Goal: Task Accomplishment & Management: Use online tool/utility

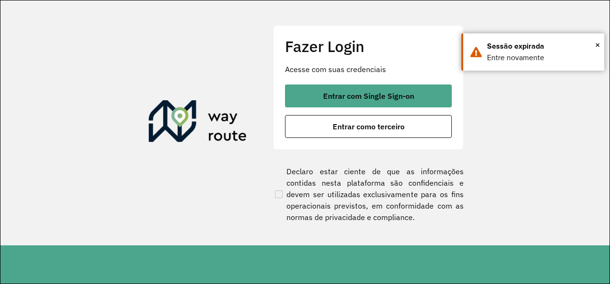
click at [363, 83] on div "Fazer Login Acesse com suas credenciais Entrar com Single Sign-on Entrar como t…" at bounding box center [368, 87] width 191 height 124
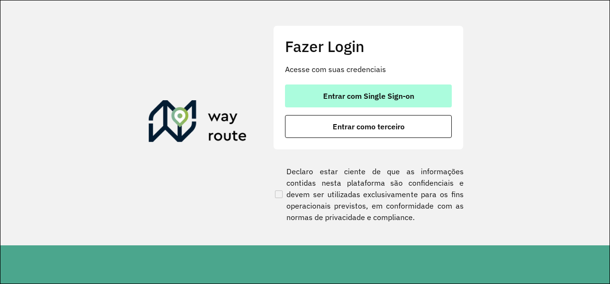
click at [357, 100] on span "Entrar com Single Sign-on" at bounding box center [368, 96] width 91 height 8
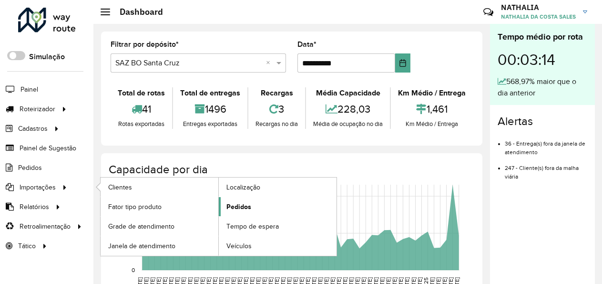
click at [239, 208] on span "Pedidos" at bounding box center [238, 207] width 25 height 10
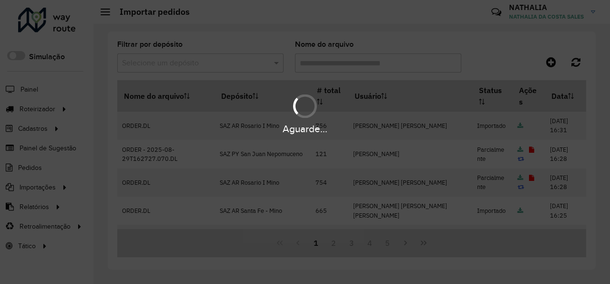
click at [550, 66] on div "Aguarde..." at bounding box center [305, 142] width 610 height 284
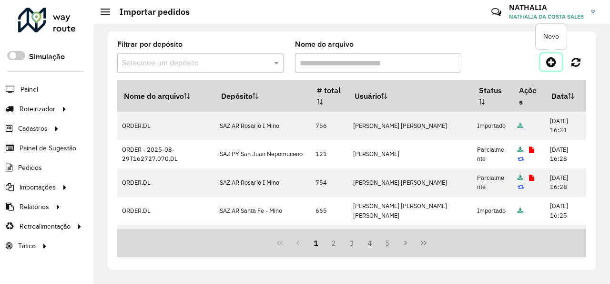
click at [550, 66] on icon at bounding box center [551, 61] width 10 height 11
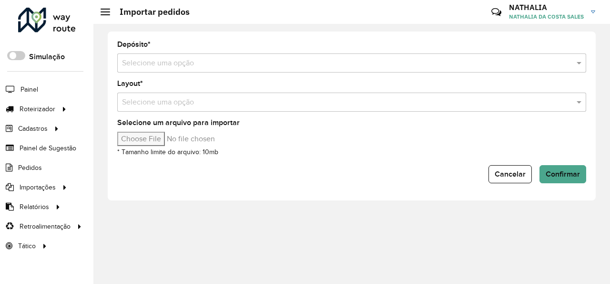
click at [540, 58] on input "text" at bounding box center [342, 63] width 440 height 11
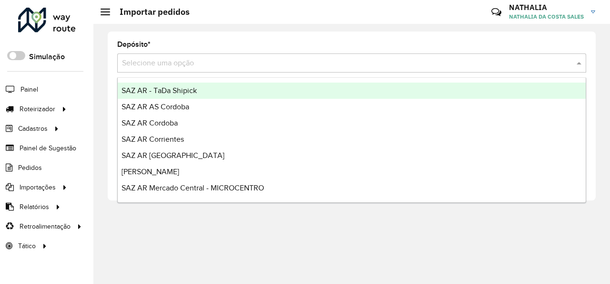
click at [540, 58] on input "text" at bounding box center [342, 63] width 440 height 11
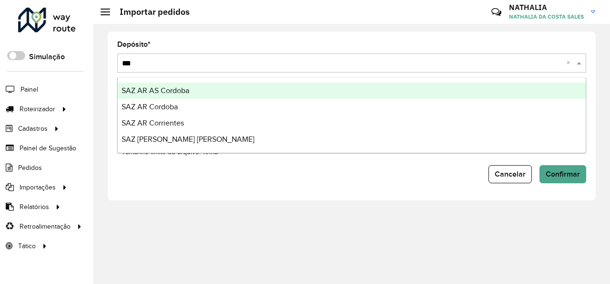
type input "****"
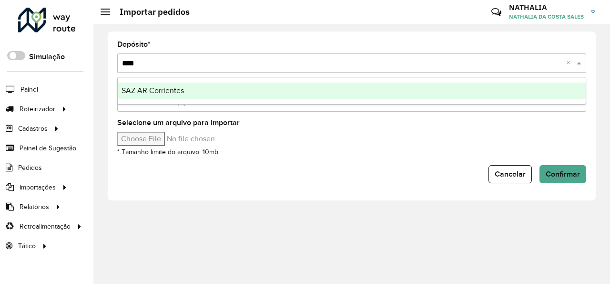
click at [304, 83] on div "SAZ AR Corrientes" at bounding box center [352, 90] width 468 height 16
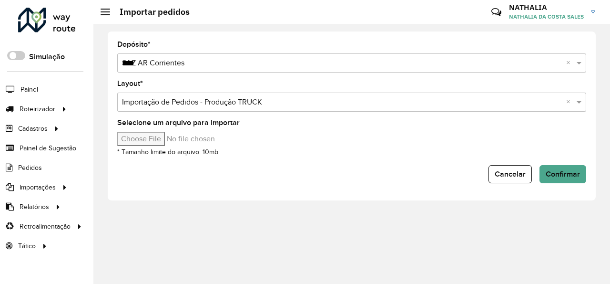
click at [141, 139] on input "Selecione um arquivo para importar" at bounding box center [198, 139] width 162 height 14
click at [160, 183] on div "Depósito * Selecione uma opção × SAZ AR Corrientes **** × Layout * Selecione um…" at bounding box center [352, 115] width 488 height 169
click at [137, 144] on input "Selecione um arquivo para importar" at bounding box center [198, 139] width 162 height 14
type input "**********"
click at [575, 174] on span "Confirmar" at bounding box center [563, 174] width 34 height 8
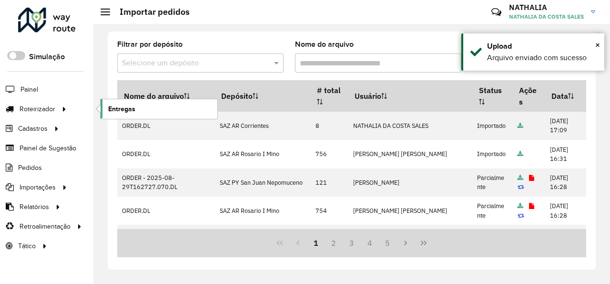
click at [153, 103] on link "Entregas" at bounding box center [159, 108] width 117 height 19
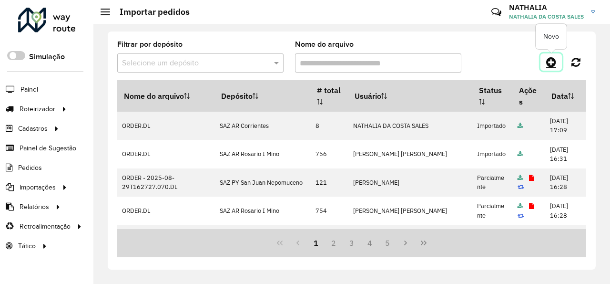
click at [554, 62] on icon at bounding box center [551, 61] width 10 height 11
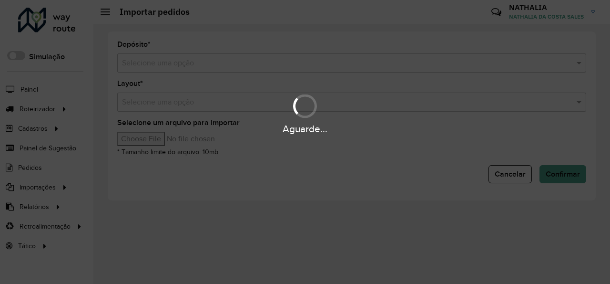
click at [384, 67] on div "Aguarde..." at bounding box center [305, 142] width 610 height 284
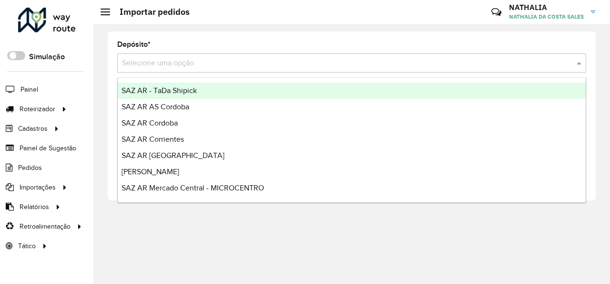
click at [384, 67] on input "text" at bounding box center [342, 63] width 440 height 11
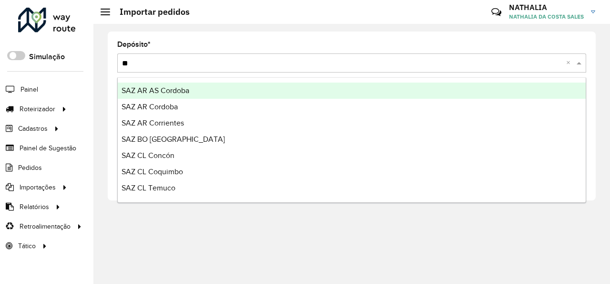
type input "***"
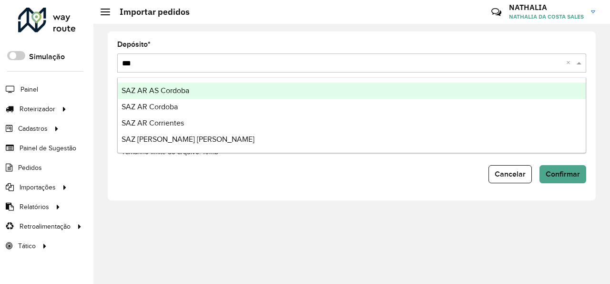
click at [332, 92] on div "SAZ AR AS Cordoba" at bounding box center [352, 90] width 468 height 16
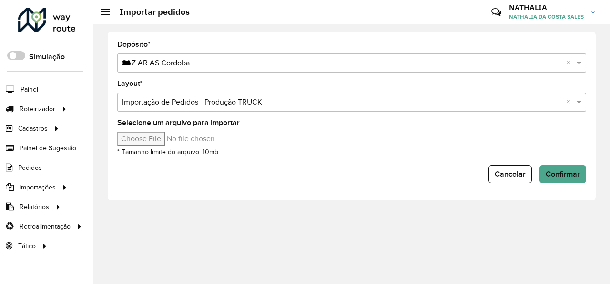
click at [139, 142] on input "Selecione um arquivo para importar" at bounding box center [198, 139] width 162 height 14
type input "**********"
click at [552, 172] on span "Confirmar" at bounding box center [563, 174] width 34 height 8
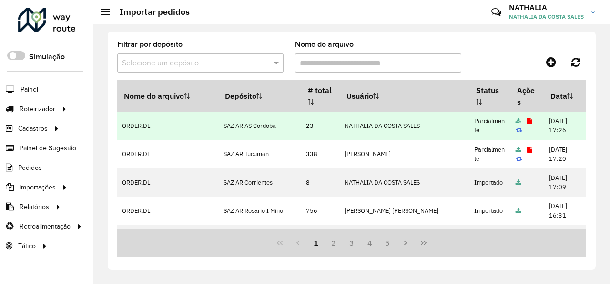
click at [527, 123] on icon at bounding box center [529, 121] width 5 height 6
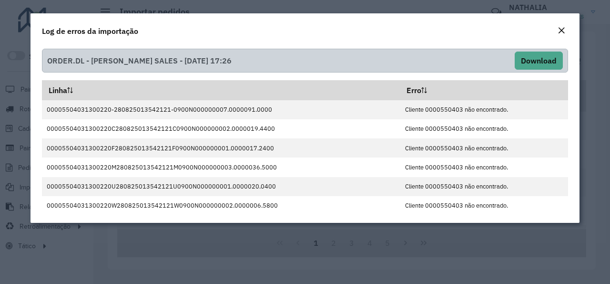
scroll to position [195, 0]
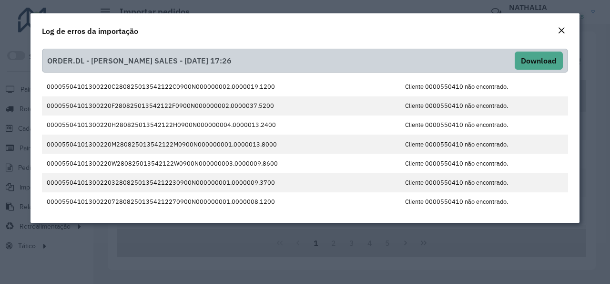
click at [563, 31] on em "Close" at bounding box center [562, 31] width 8 height 8
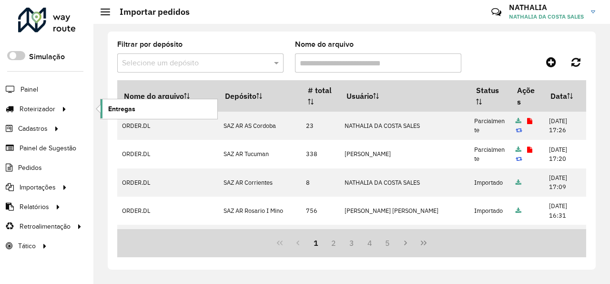
click at [131, 112] on span "Entregas" at bounding box center [121, 109] width 27 height 10
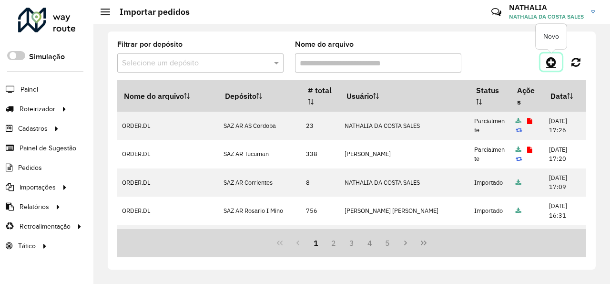
click at [554, 64] on icon at bounding box center [551, 61] width 10 height 11
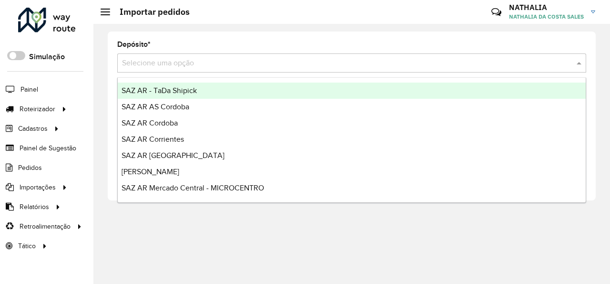
click at [416, 65] on input "text" at bounding box center [342, 63] width 440 height 11
click at [417, 65] on input "text" at bounding box center [342, 63] width 440 height 11
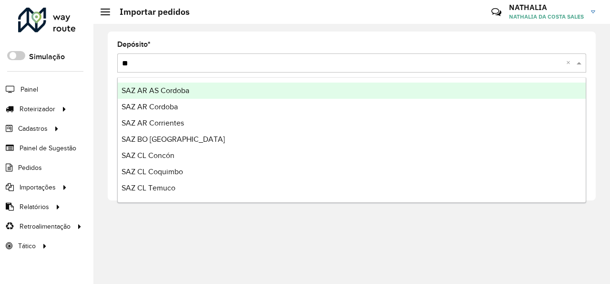
type input "***"
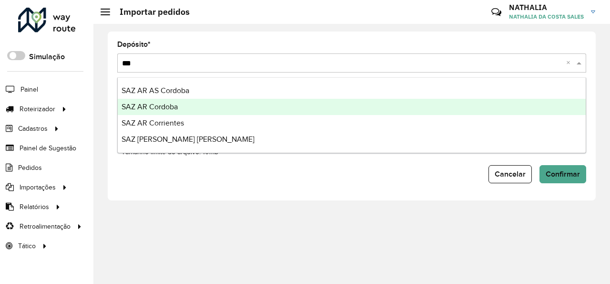
click at [378, 105] on div "SAZ AR Cordoba" at bounding box center [352, 107] width 468 height 16
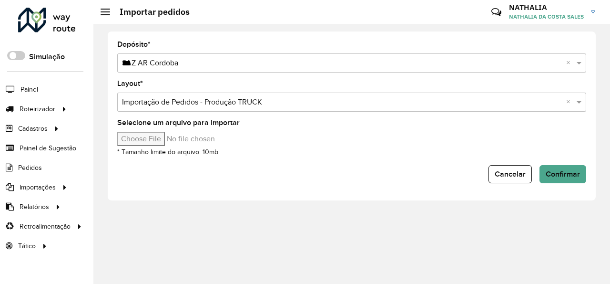
click at [140, 141] on input "Selecione um arquivo para importar" at bounding box center [198, 139] width 162 height 14
type input "**********"
click at [560, 174] on span "Confirmar" at bounding box center [563, 174] width 34 height 8
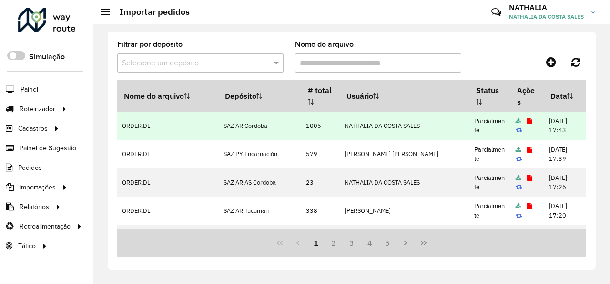
click at [527, 123] on icon at bounding box center [529, 121] width 5 height 6
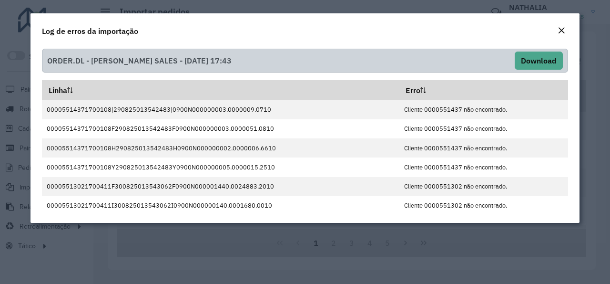
click at [562, 30] on em "Close" at bounding box center [562, 31] width 8 height 8
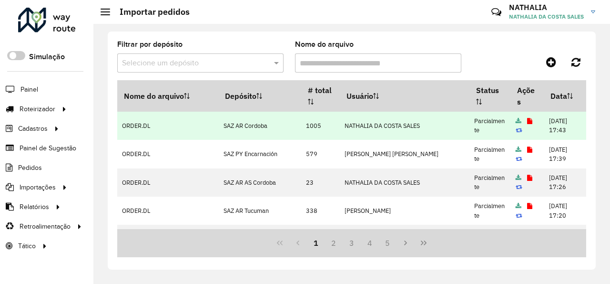
click at [512, 126] on td at bounding box center [527, 126] width 33 height 28
click at [527, 124] on link at bounding box center [529, 121] width 5 height 8
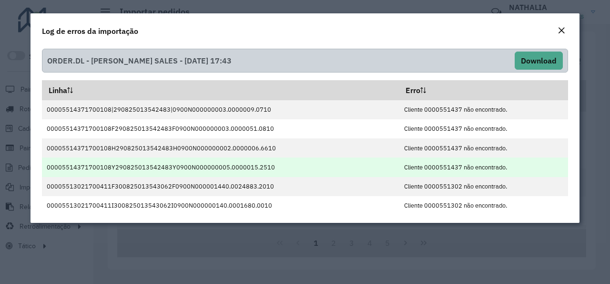
scroll to position [4, 0]
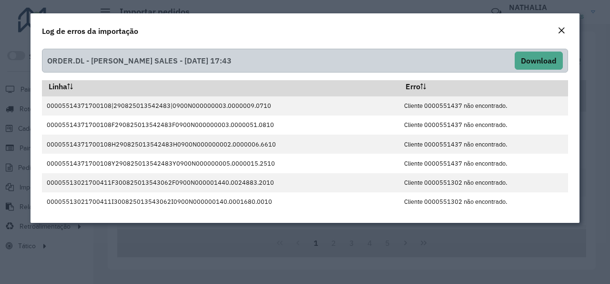
click at [559, 31] on em "Close" at bounding box center [562, 31] width 8 height 8
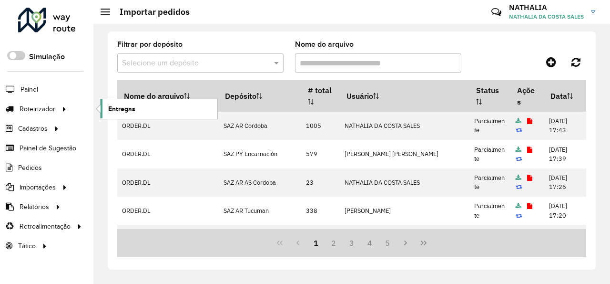
click at [153, 107] on link "Entregas" at bounding box center [159, 108] width 117 height 19
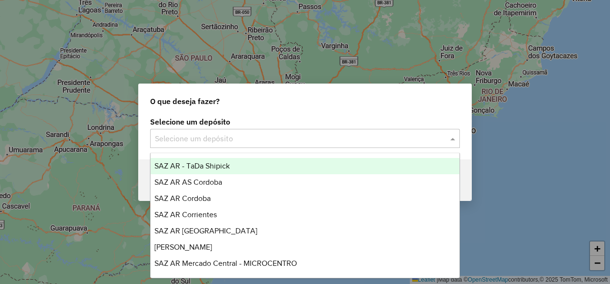
click at [215, 133] on input "text" at bounding box center [295, 138] width 281 height 11
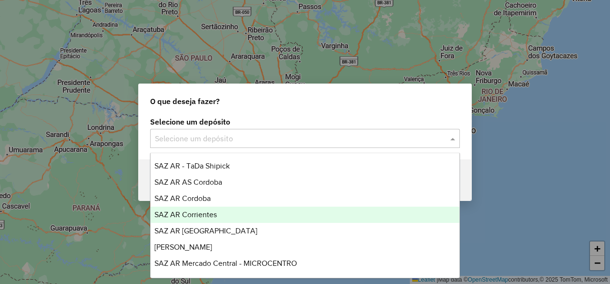
click at [211, 216] on span "SAZ AR Corrientes" at bounding box center [185, 214] width 62 height 8
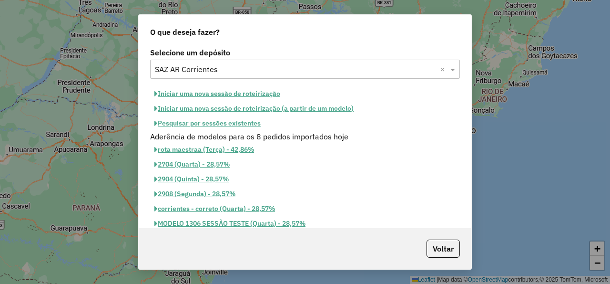
click at [255, 94] on button "Iniciar uma nova sessão de roteirização" at bounding box center [217, 93] width 134 height 15
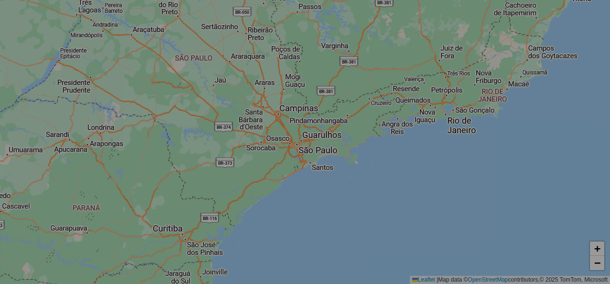
select select "*"
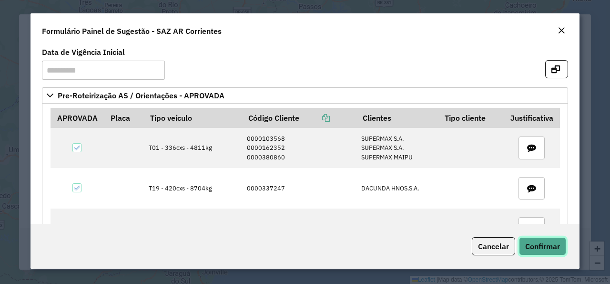
click at [548, 247] on span "Confirmar" at bounding box center [542, 246] width 35 height 10
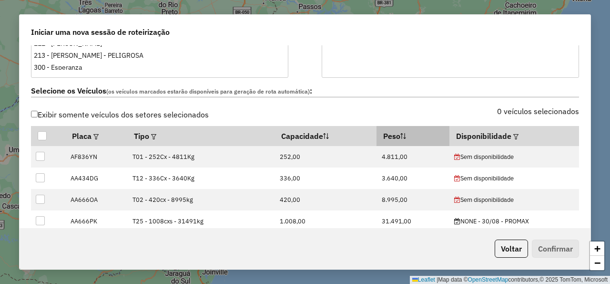
scroll to position [286, 0]
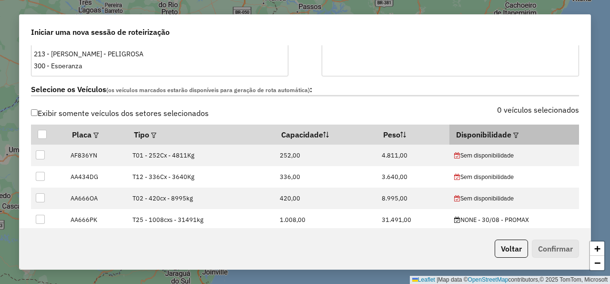
click at [513, 134] on em at bounding box center [515, 135] width 5 height 5
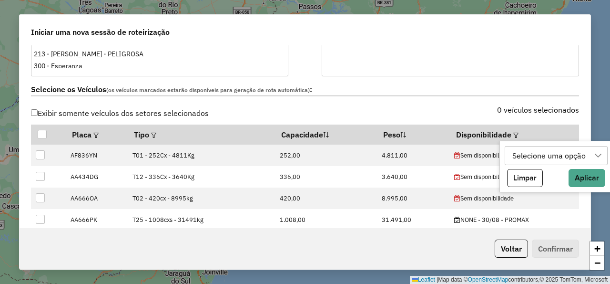
click at [520, 155] on div "Selecione uma opção" at bounding box center [549, 155] width 80 height 18
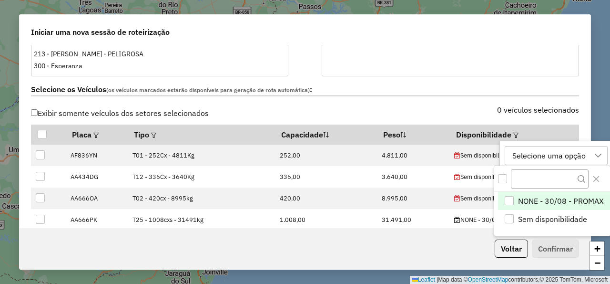
scroll to position [7, 50]
click at [532, 196] on span "NONE - 30/08 - PROMAX" at bounding box center [561, 200] width 86 height 11
click at [417, 102] on div "Selecione os Veículos (os veículos marcados estarão disponíveis para geração de…" at bounding box center [305, 91] width 560 height 30
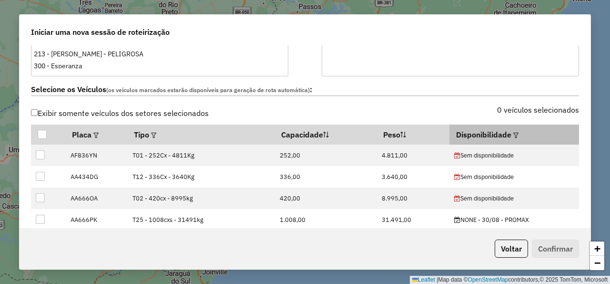
click at [513, 133] on em at bounding box center [515, 135] width 5 height 5
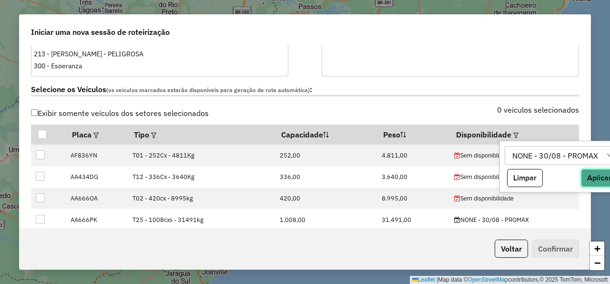
click at [594, 172] on button "Aplicar" at bounding box center [599, 178] width 37 height 18
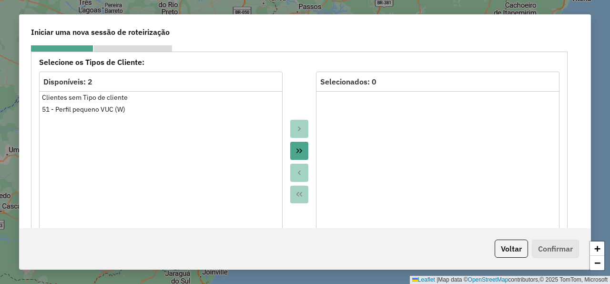
scroll to position [458, 0]
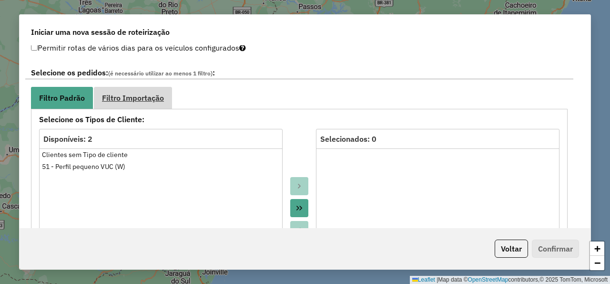
click at [122, 94] on span "Filtro Importação" at bounding box center [133, 98] width 62 height 8
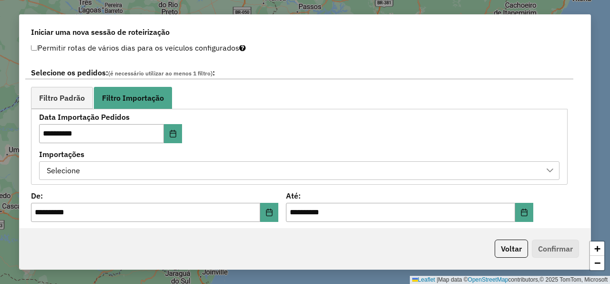
click at [216, 164] on div "Selecione" at bounding box center [292, 171] width 498 height 18
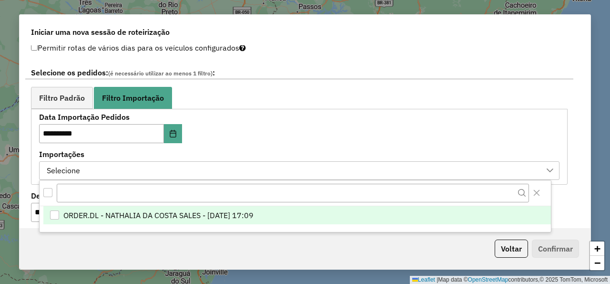
click at [210, 207] on li "ORDER.DL - NATHALIA DA COSTA SALES - 29/08/2025 17:09" at bounding box center [297, 215] width 508 height 18
click at [277, 104] on ul "Filtro Padrão Filtro Importação" at bounding box center [299, 97] width 537 height 21
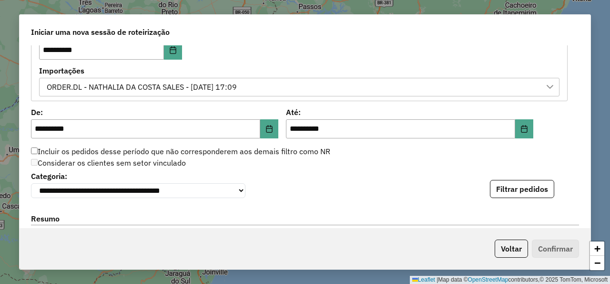
scroll to position [572, 0]
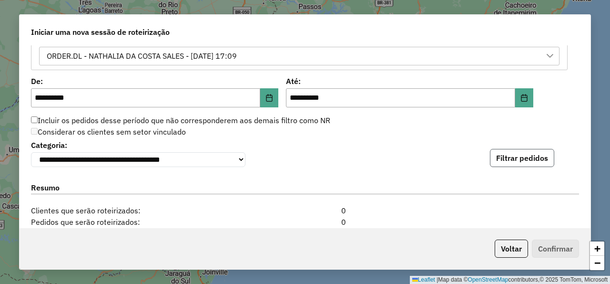
click at [499, 161] on button "Filtrar pedidos" at bounding box center [522, 158] width 64 height 18
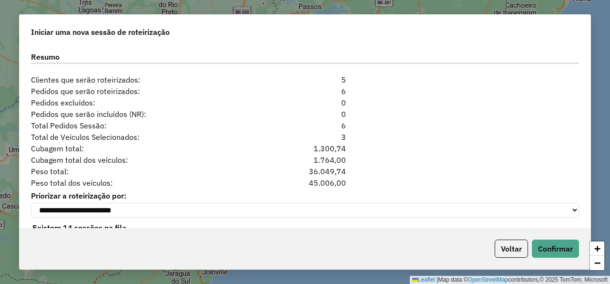
scroll to position [923, 0]
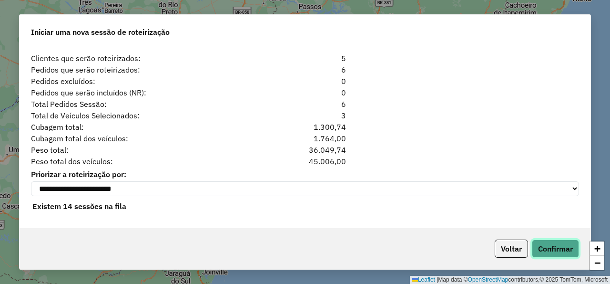
click at [543, 254] on button "Confirmar" at bounding box center [555, 248] width 47 height 18
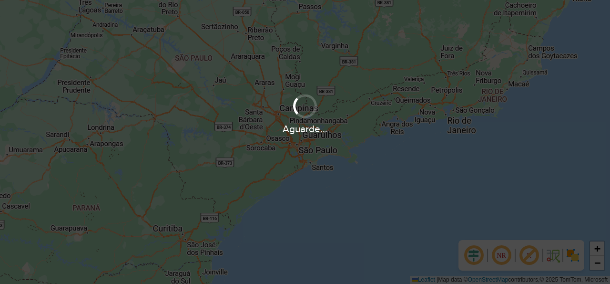
click at [245, 189] on div "Aguarde..." at bounding box center [305, 142] width 610 height 284
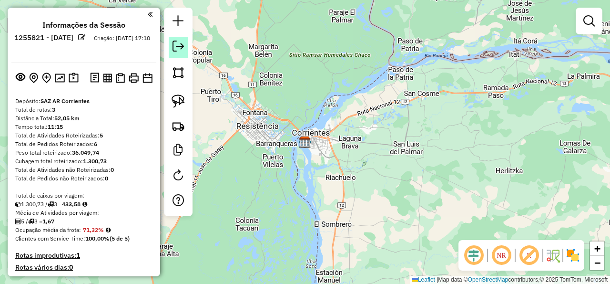
click at [182, 44] on em at bounding box center [178, 46] width 11 height 11
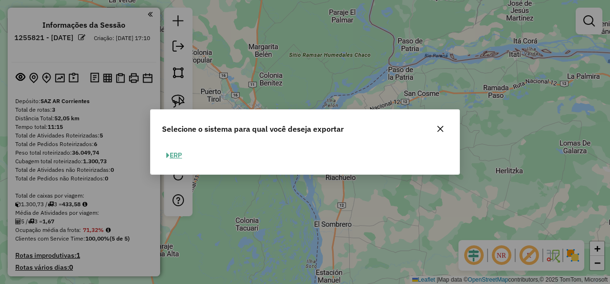
click at [184, 153] on button "ERP" at bounding box center [174, 155] width 24 height 15
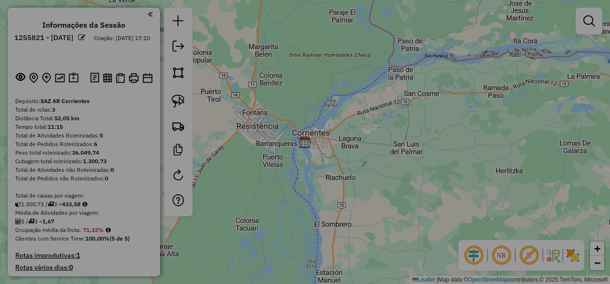
select select "*********"
select select "**"
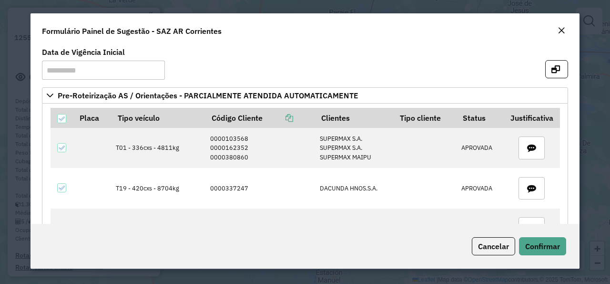
scroll to position [200, 0]
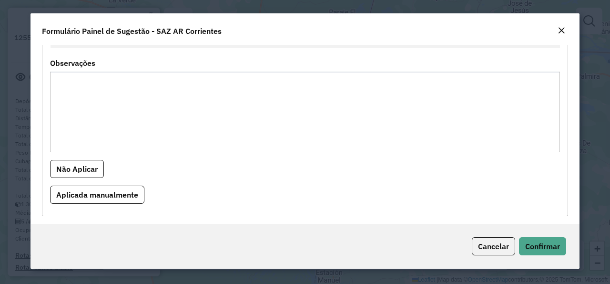
click at [554, 255] on div "Cancelar Confirmar" at bounding box center [305, 246] width 549 height 45
click at [560, 33] on em "Close" at bounding box center [562, 31] width 8 height 8
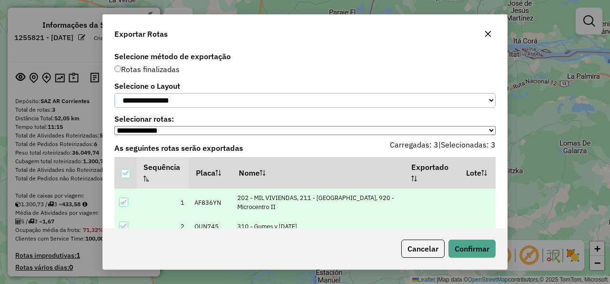
click at [114, 93] on select "**********" at bounding box center [304, 100] width 381 height 15
select select "*********"
click option "*********" at bounding box center [0, 0] width 0 height 0
click at [464, 247] on button "Confirmar" at bounding box center [472, 248] width 47 height 18
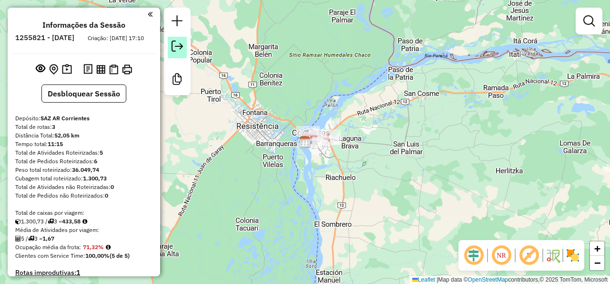
click at [175, 45] on em at bounding box center [177, 46] width 11 height 11
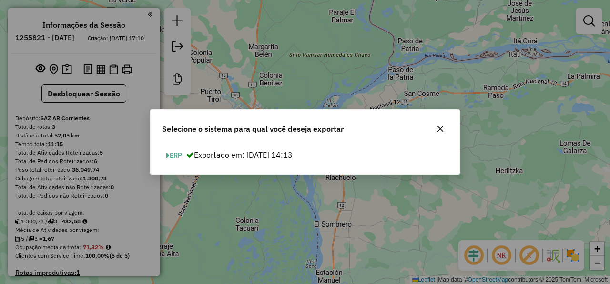
click at [169, 155] on span "button" at bounding box center [167, 155] width 3 height 7
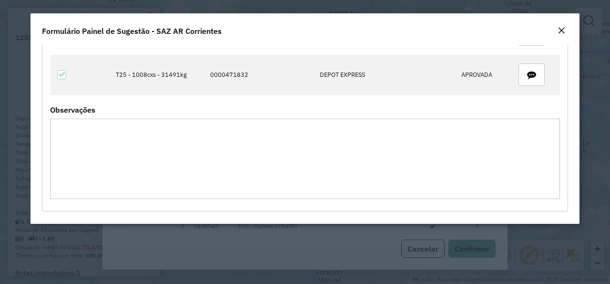
scroll to position [0, 0]
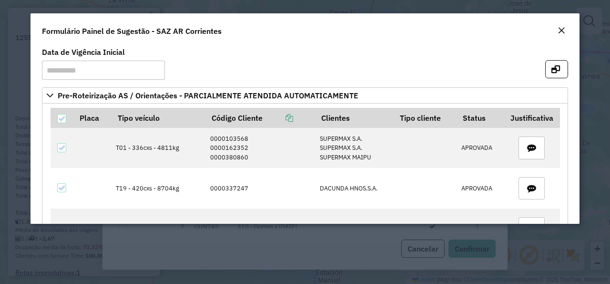
click at [564, 31] on em "Close" at bounding box center [562, 31] width 8 height 8
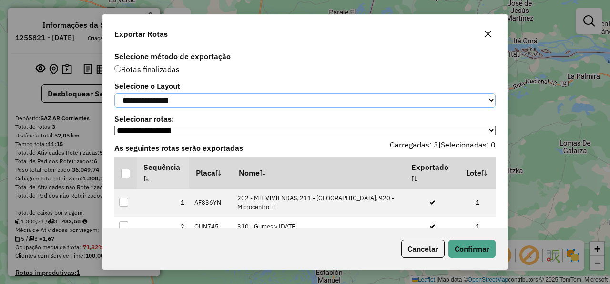
click at [114, 93] on select "**********" at bounding box center [304, 100] width 381 height 15
select select "*********"
click option "*********" at bounding box center [0, 0] width 0 height 0
click at [123, 178] on div at bounding box center [125, 173] width 9 height 9
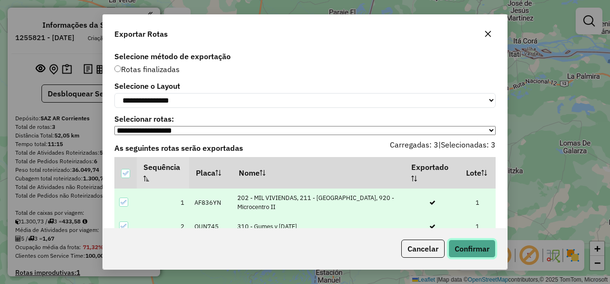
click at [465, 248] on button "Confirmar" at bounding box center [472, 248] width 47 height 18
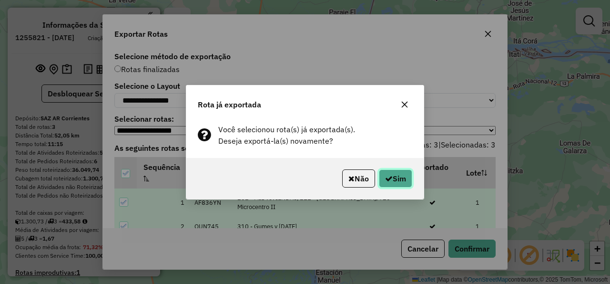
click at [392, 176] on button "Sim" at bounding box center [395, 178] width 33 height 18
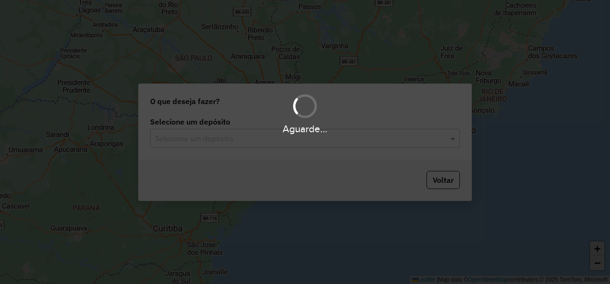
click at [266, 142] on input "text" at bounding box center [295, 138] width 281 height 11
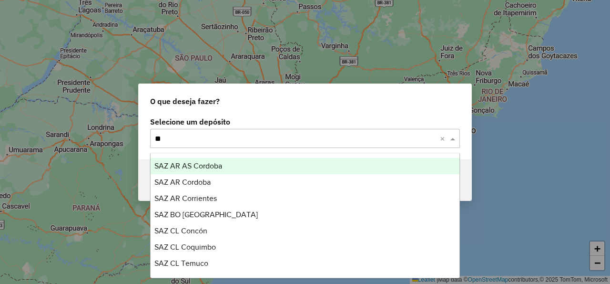
type input "***"
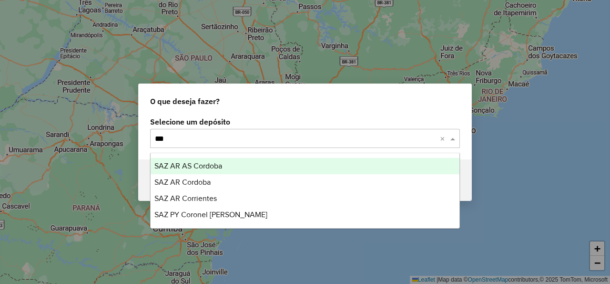
click at [249, 165] on div "SAZ AR AS Cordoba" at bounding box center [305, 166] width 309 height 16
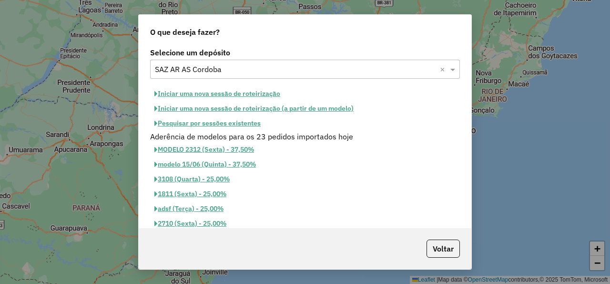
click at [224, 97] on button "Iniciar uma nova sessão de roteirização" at bounding box center [217, 93] width 134 height 15
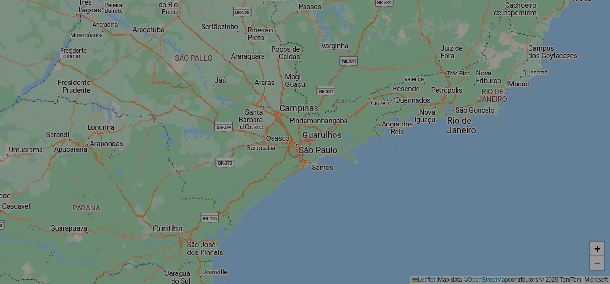
select select "*"
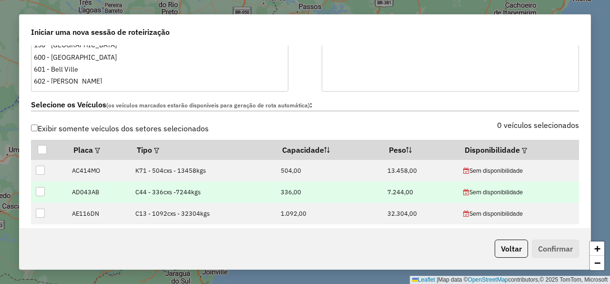
scroll to position [286, 0]
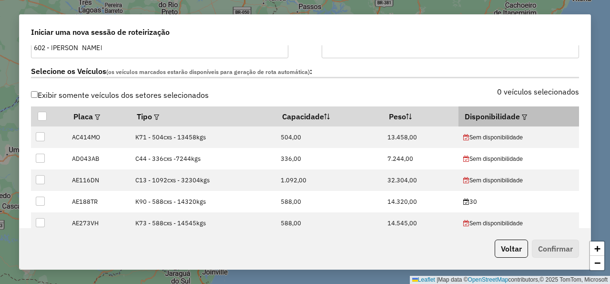
click at [522, 115] on em at bounding box center [524, 116] width 5 height 5
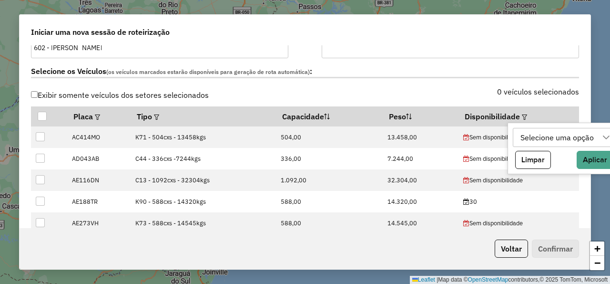
click at [523, 134] on div "Selecione uma opção" at bounding box center [557, 137] width 80 height 18
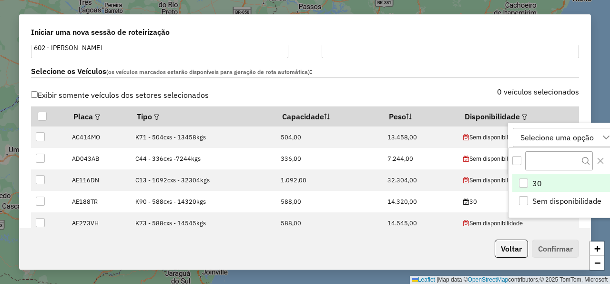
scroll to position [7, 50]
click at [532, 182] on li "30" at bounding box center [563, 183] width 102 height 18
click at [441, 92] on div "0 veículos selecionados" at bounding box center [445, 97] width 280 height 18
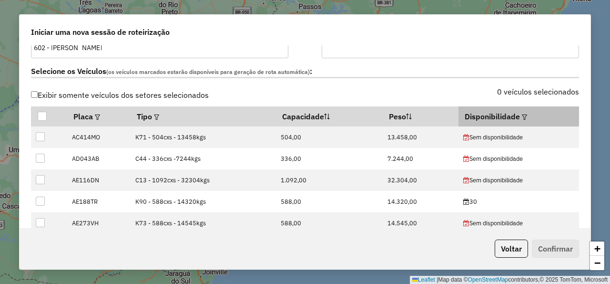
click at [522, 117] on em at bounding box center [524, 116] width 5 height 5
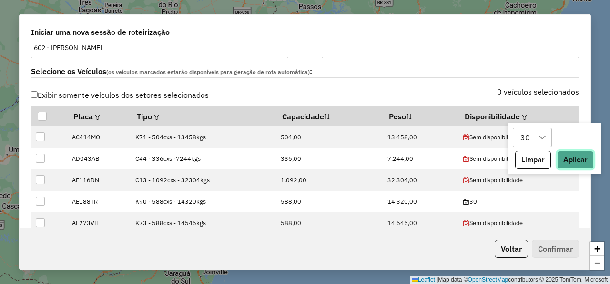
click at [580, 163] on button "Aplicar" at bounding box center [575, 160] width 37 height 18
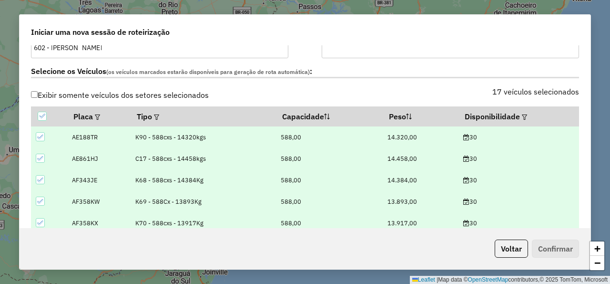
click at [459, 77] on label "Selecione os Veículos (os veículos marcados estarão disponíveis para geração de…" at bounding box center [305, 71] width 548 height 13
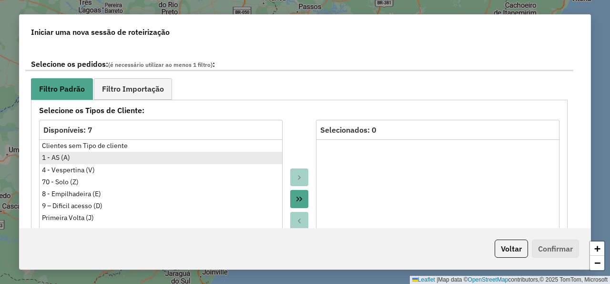
scroll to position [486, 0]
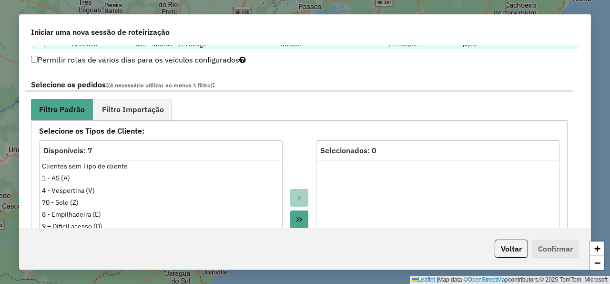
drag, startPoint x: 135, startPoint y: 115, endPoint x: 152, endPoint y: 130, distance: 22.6
click at [135, 115] on link "Filtro Importação" at bounding box center [133, 109] width 78 height 21
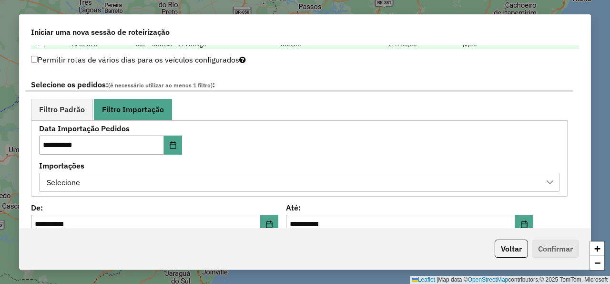
click at [198, 182] on div "Selecione" at bounding box center [292, 182] width 498 height 18
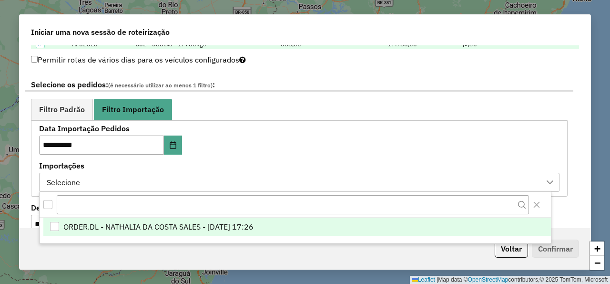
scroll to position [7, 50]
click at [254, 225] on span "ORDER.DL - NATHALIA DA COSTA SALES - 29/08/2025 17:26" at bounding box center [158, 226] width 190 height 11
click at [299, 137] on div "**********" at bounding box center [299, 158] width 521 height 66
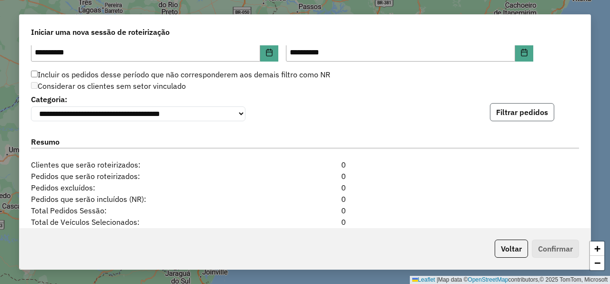
click at [511, 119] on button "Filtrar pedidos" at bounding box center [522, 112] width 64 height 18
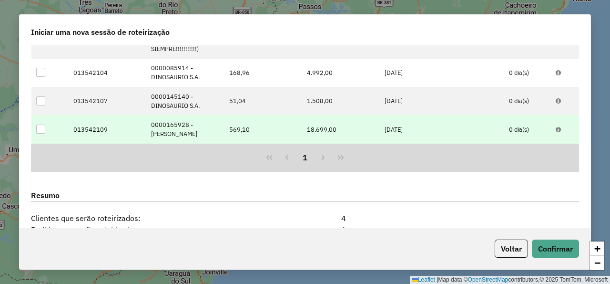
scroll to position [963, 0]
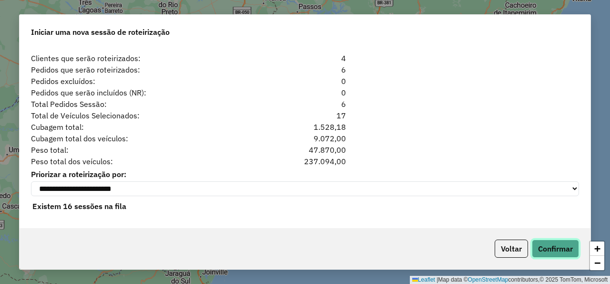
click at [547, 248] on button "Confirmar" at bounding box center [555, 248] width 47 height 18
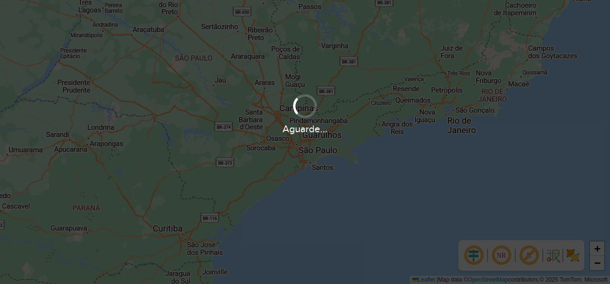
click at [243, 158] on div "Aguarde..." at bounding box center [305, 142] width 610 height 284
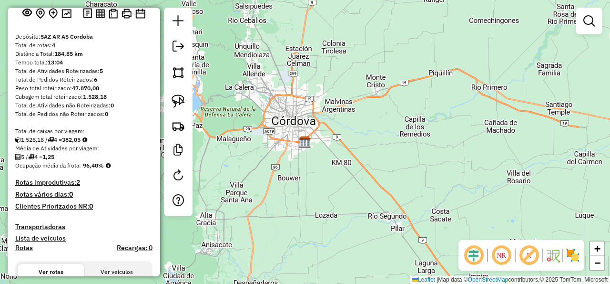
scroll to position [86, 0]
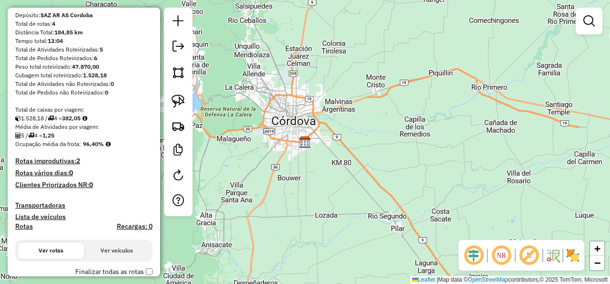
click at [132, 102] on div "Depósito: SAZ AR AS Cordoba Total de rotas: 4 Distância Total: 184,85 km Tempo …" at bounding box center [83, 179] width 145 height 337
click at [179, 40] on link at bounding box center [178, 47] width 19 height 21
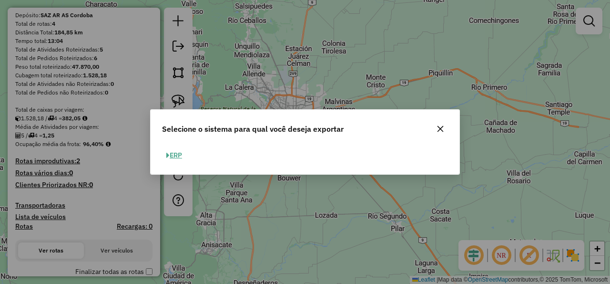
click at [175, 155] on button "ERP" at bounding box center [174, 155] width 24 height 15
select select "*********"
select select "**"
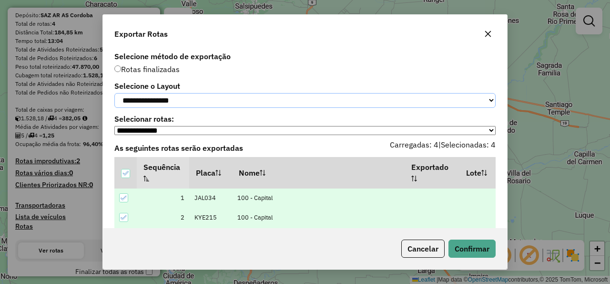
click at [114, 93] on select "**********" at bounding box center [304, 100] width 381 height 15
click at [175, 102] on select "**********" at bounding box center [304, 100] width 381 height 15
click at [472, 256] on button "Confirmar" at bounding box center [472, 248] width 47 height 18
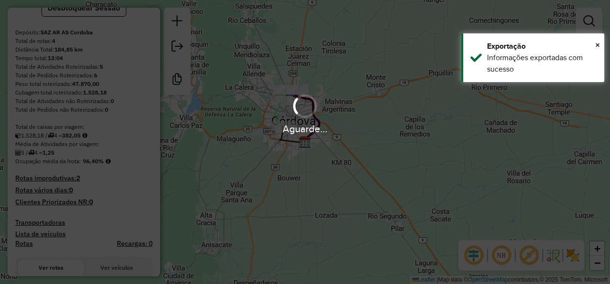
scroll to position [112, 0]
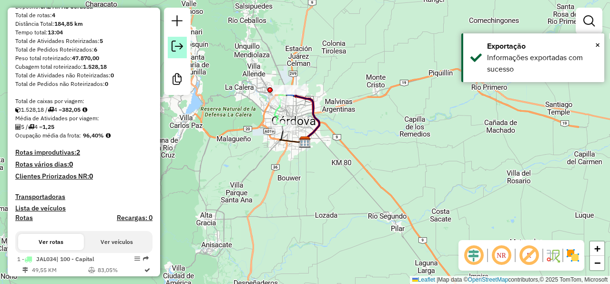
click at [171, 50] on link at bounding box center [177, 47] width 19 height 21
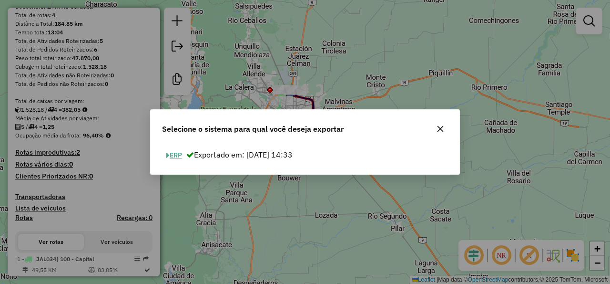
click at [177, 154] on button "ERP" at bounding box center [174, 155] width 24 height 15
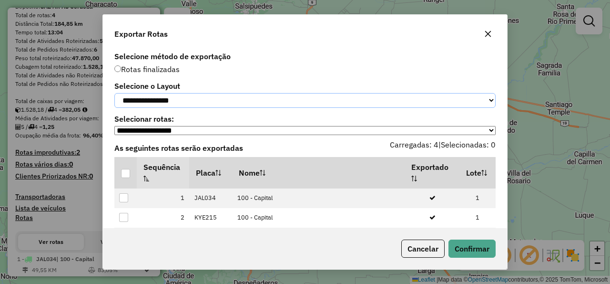
click at [375, 102] on select "**********" at bounding box center [304, 100] width 381 height 15
select select "*********"
click option "*********" at bounding box center [0, 0] width 0 height 0
click at [127, 178] on div at bounding box center [125, 173] width 9 height 9
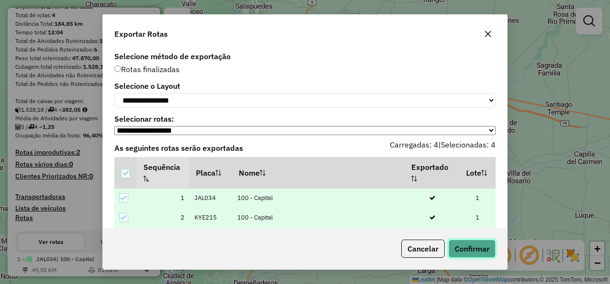
click at [458, 245] on button "Confirmar" at bounding box center [472, 248] width 47 height 18
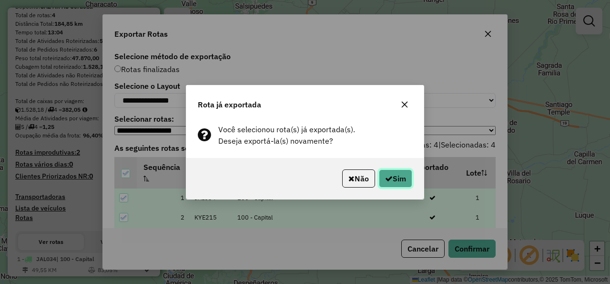
click at [398, 176] on button "Sim" at bounding box center [395, 178] width 33 height 18
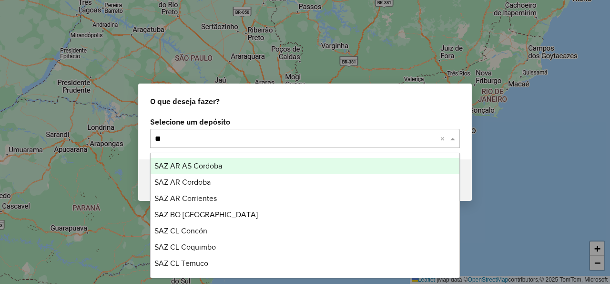
type input "***"
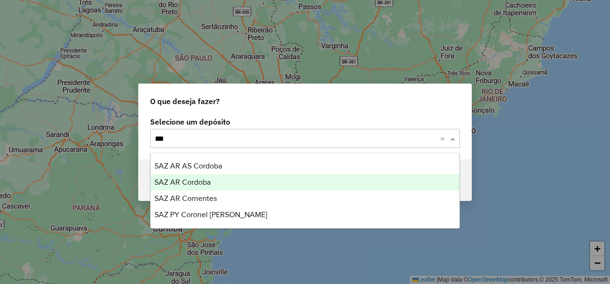
click at [257, 182] on div "SAZ AR Cordoba" at bounding box center [305, 182] width 309 height 16
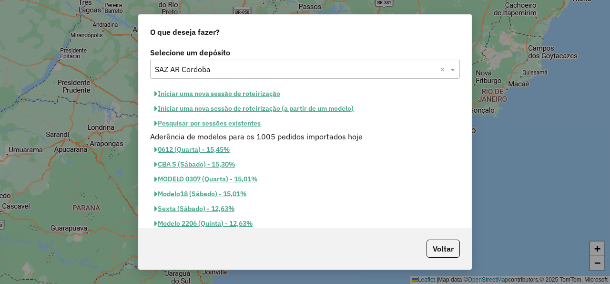
click at [247, 95] on button "Iniciar uma nova sessão de roteirização" at bounding box center [217, 93] width 134 height 15
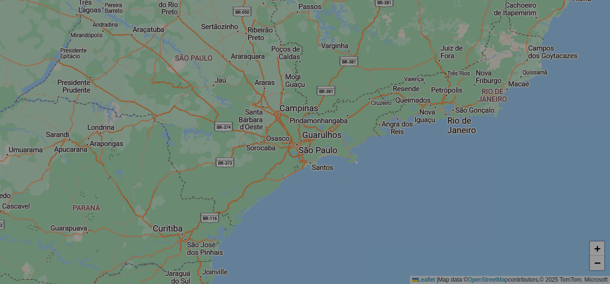
select select "*"
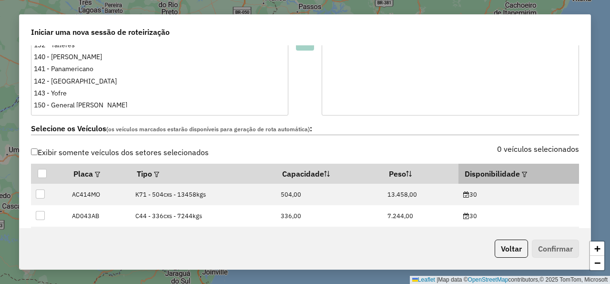
scroll to position [114, 0]
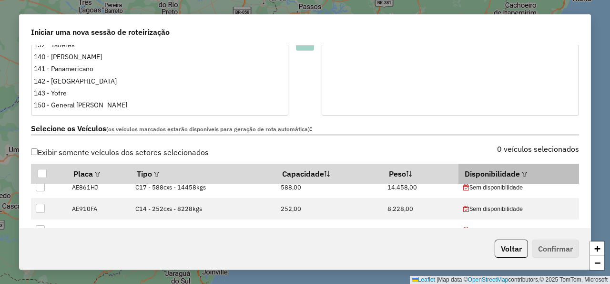
click at [522, 174] on em at bounding box center [524, 174] width 5 height 5
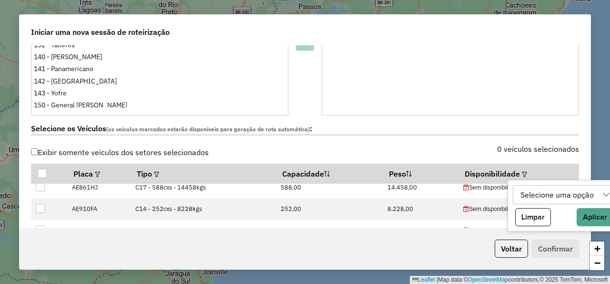
click at [555, 194] on div "Selecione uma opção" at bounding box center [557, 194] width 80 height 18
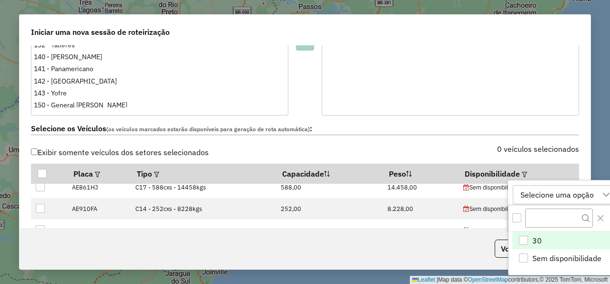
click at [542, 239] on li "30" at bounding box center [563, 240] width 102 height 18
click at [478, 141] on div "Selecione os Veículos (os veículos marcados estarão disponíveis para geração de…" at bounding box center [305, 130] width 560 height 30
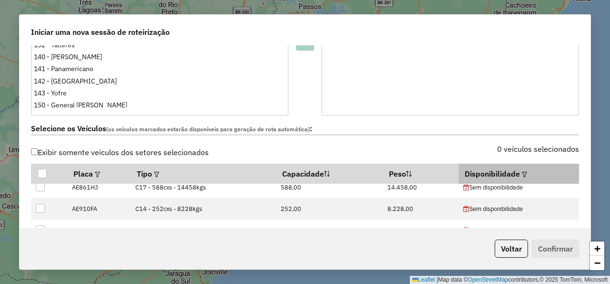
click at [522, 176] on em at bounding box center [524, 174] width 5 height 5
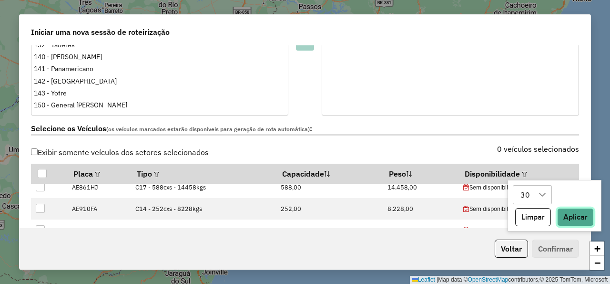
click at [576, 225] on button "Aplicar" at bounding box center [575, 217] width 37 height 18
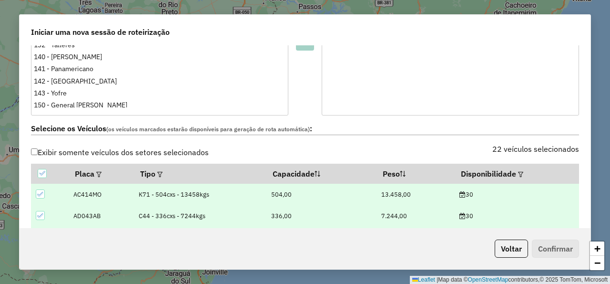
scroll to position [458, 0]
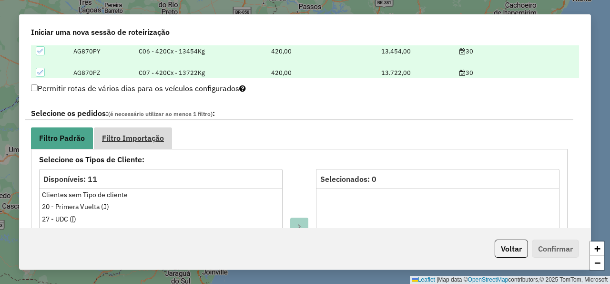
click at [161, 141] on span "Filtro Importação" at bounding box center [133, 138] width 62 height 8
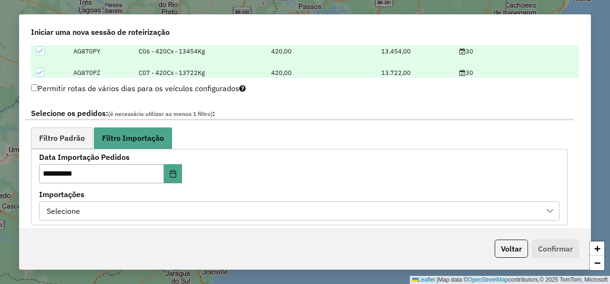
click at [148, 214] on div "Selecione" at bounding box center [292, 211] width 498 height 18
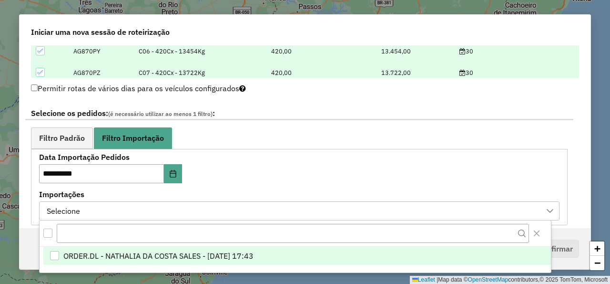
click at [168, 253] on span "ORDER.DL - NATHALIA DA COSTA SALES - 29/08/2025 17:43" at bounding box center [158, 255] width 190 height 11
click at [294, 167] on div "**********" at bounding box center [299, 186] width 521 height 66
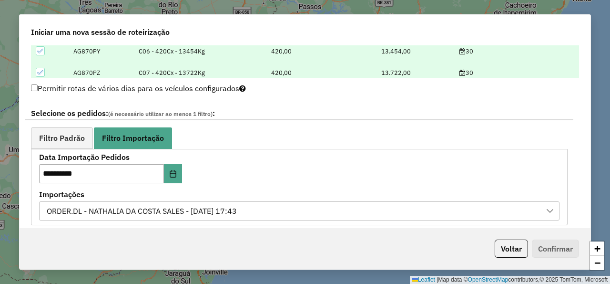
click at [315, 140] on ul "Filtro Padrão Filtro Importação" at bounding box center [299, 137] width 537 height 21
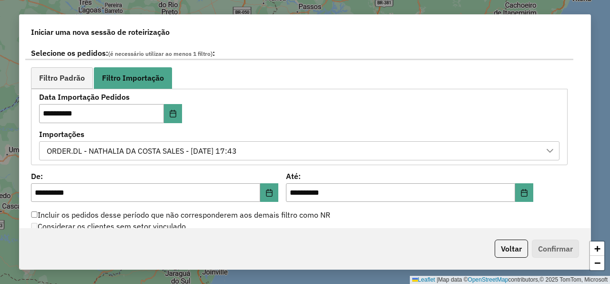
scroll to position [572, 0]
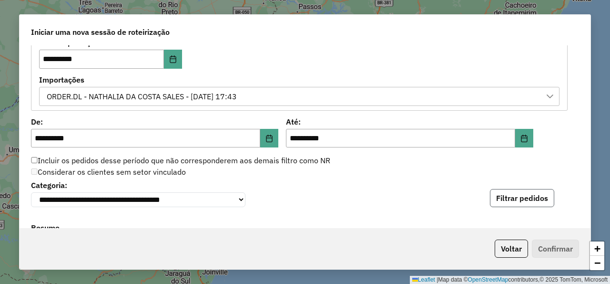
click at [511, 202] on button "Filtrar pedidos" at bounding box center [522, 198] width 64 height 18
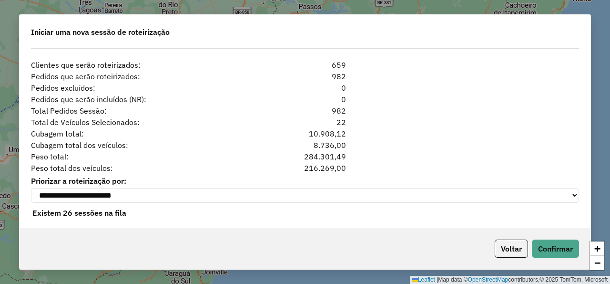
scroll to position [964, 0]
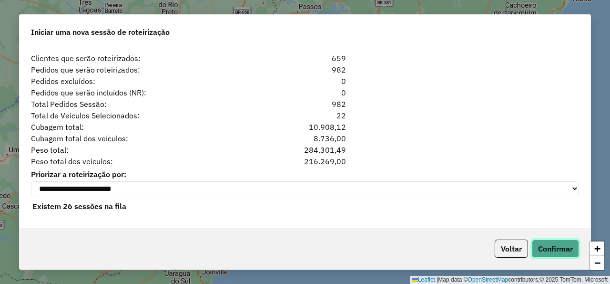
click at [559, 247] on button "Confirmar" at bounding box center [555, 248] width 47 height 18
